Goal: Transaction & Acquisition: Purchase product/service

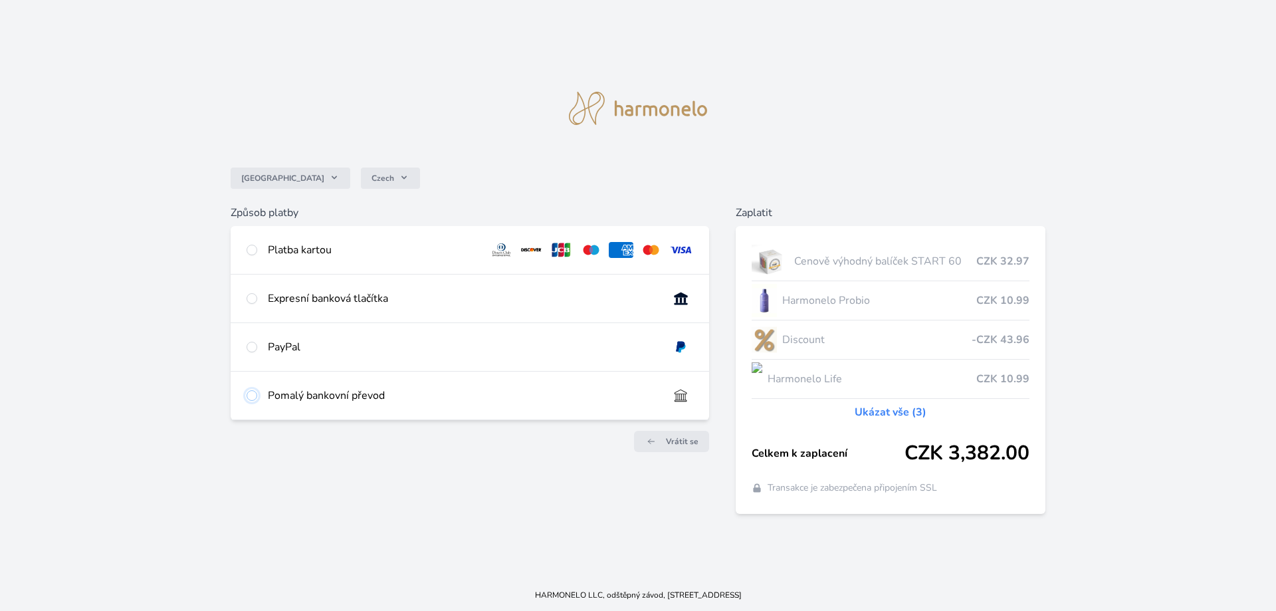
click at [252, 398] on input "radio" at bounding box center [252, 395] width 11 height 11
radio input "true"
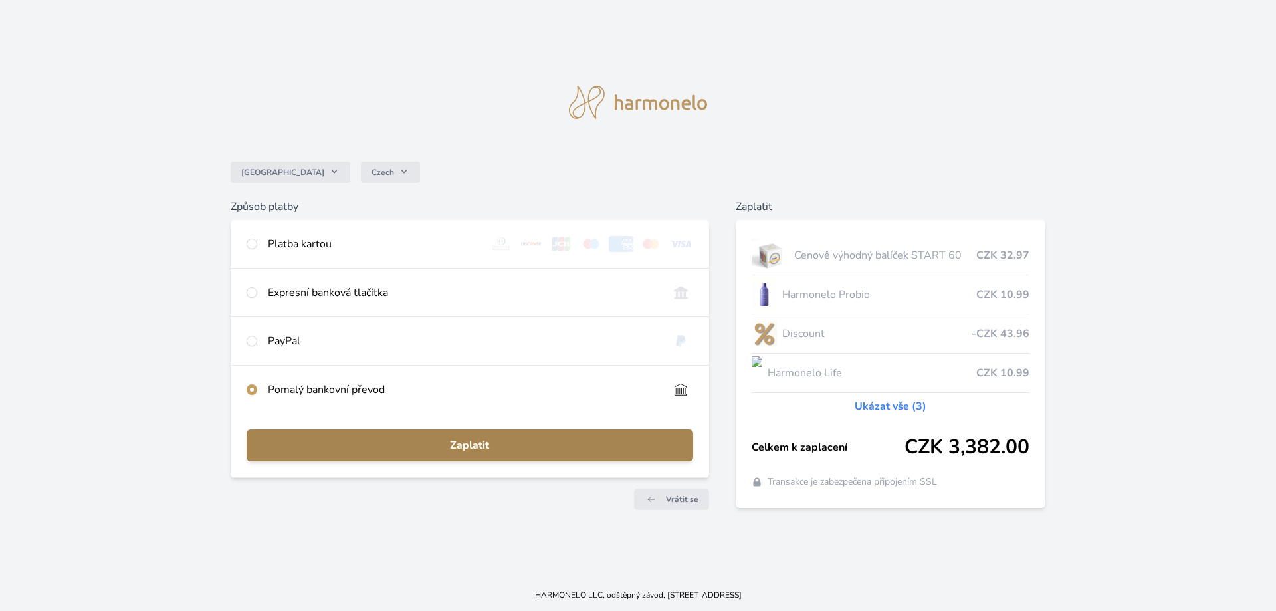
click at [552, 445] on span "Zaplatit" at bounding box center [469, 445] width 425 height 16
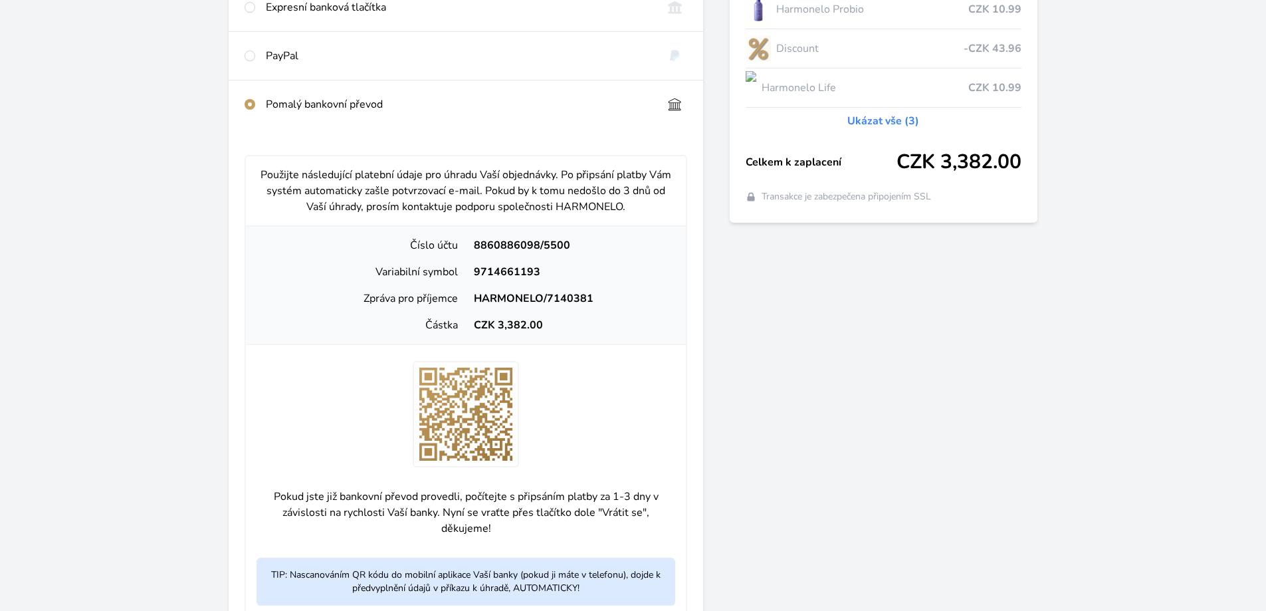
scroll to position [266, 0]
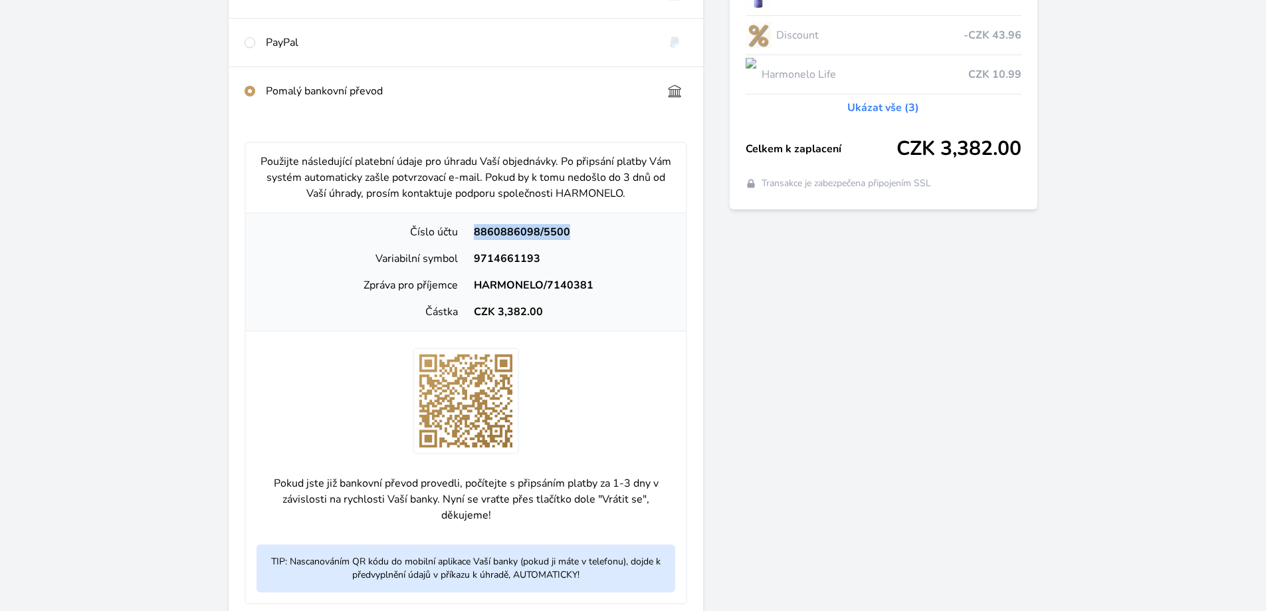
drag, startPoint x: 573, startPoint y: 227, endPoint x: 463, endPoint y: 234, distance: 111.2
click at [463, 234] on div "Číslo účtu 8860886098/5500" at bounding box center [465, 232] width 429 height 27
copy div "Číslo účtu 8860886098/5500"
drag, startPoint x: 561, startPoint y: 253, endPoint x: 457, endPoint y: 253, distance: 103.7
click at [457, 253] on div "Variabilní symbol 9714661193" at bounding box center [465, 258] width 429 height 27
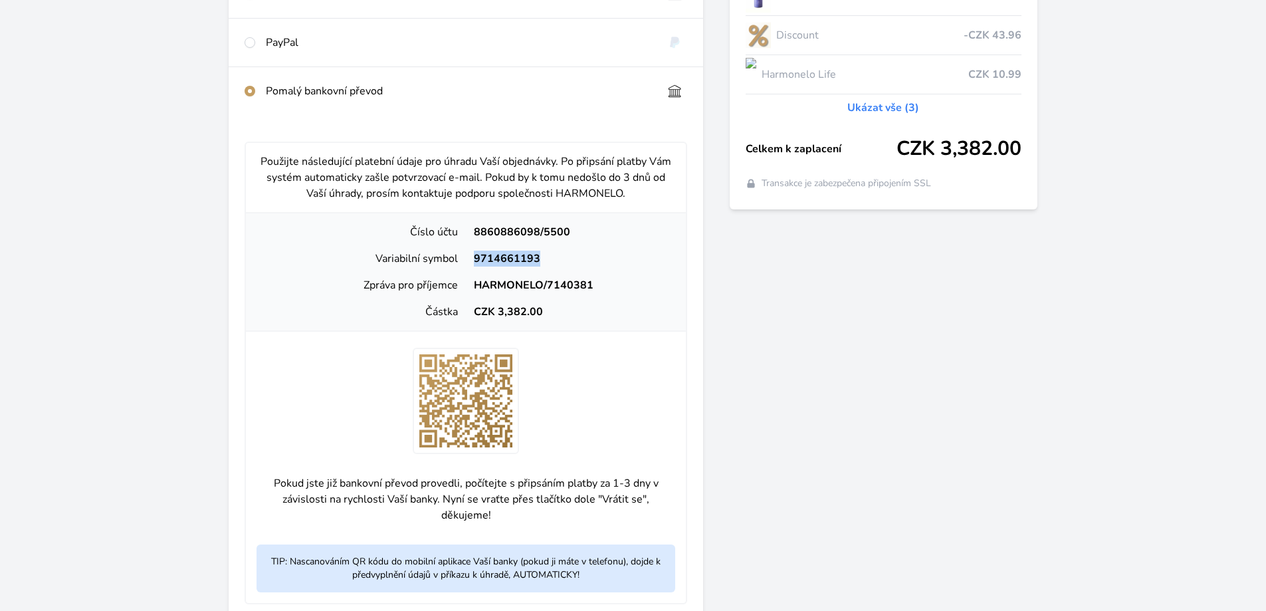
copy div "Variabilní symbol 9714661193"
